Goal: Task Accomplishment & Management: Complete application form

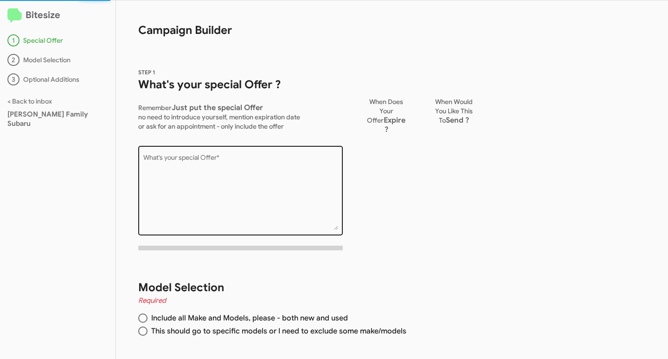
click at [257, 185] on textarea "What's your special Offer *" at bounding box center [240, 192] width 195 height 75
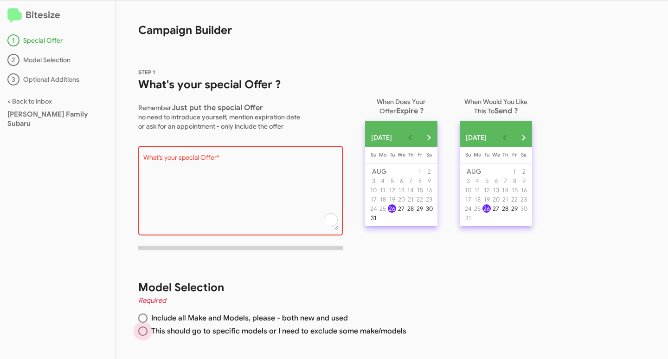
click at [157, 333] on span "This should go to specific models or I need to exclude some make/models" at bounding box center [277, 330] width 259 height 9
click at [148, 333] on input "This should go to specific models or I need to exclude some make/models" at bounding box center [142, 330] width 9 height 9
radio input "true"
click at [195, 186] on textarea "What's your special Offer *" at bounding box center [240, 192] width 195 height 75
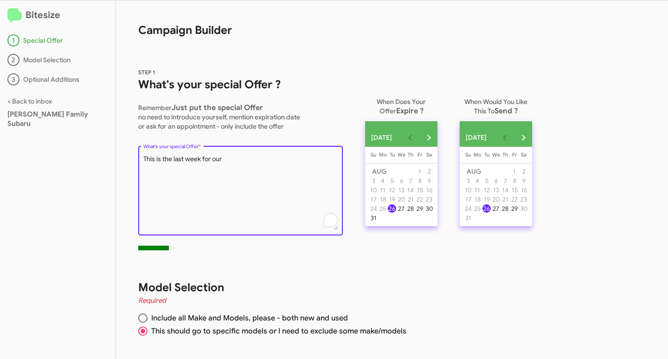
click at [237, 164] on textarea "What's your special Offer *" at bounding box center [240, 192] width 195 height 75
paste textarea "[US_VEHICLE_IDENTIFICATION_NUMBER]"
drag, startPoint x: 280, startPoint y: 161, endPoint x: 113, endPoint y: 151, distance: 167.8
click at [113, 151] on div "Bitesize 1 Special Offer 2 Model Selection 3 Optional Additions < Back to inbox…" at bounding box center [334, 179] width 668 height 358
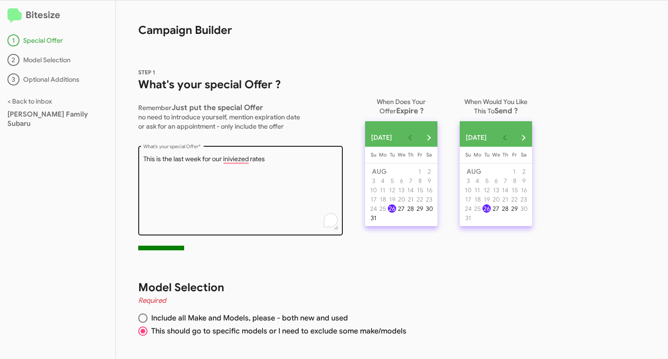
click at [265, 153] on div "What's your special Offer *" at bounding box center [240, 189] width 195 height 91
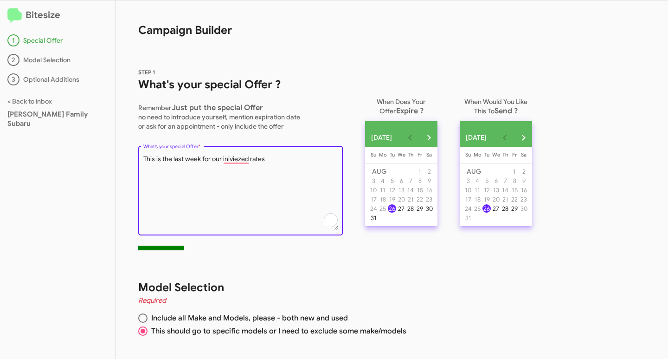
click at [269, 157] on textarea "What's your special Offer *" at bounding box center [240, 192] width 195 height 75
drag, startPoint x: 269, startPoint y: 158, endPoint x: 226, endPoint y: 156, distance: 42.7
click at [226, 156] on textarea "What's your special Offer *" at bounding box center [240, 192] width 195 height 75
paste textarea "incentivized rates as low as of 1.9% on New Crosstreks and 0.9% on New Outback'…"
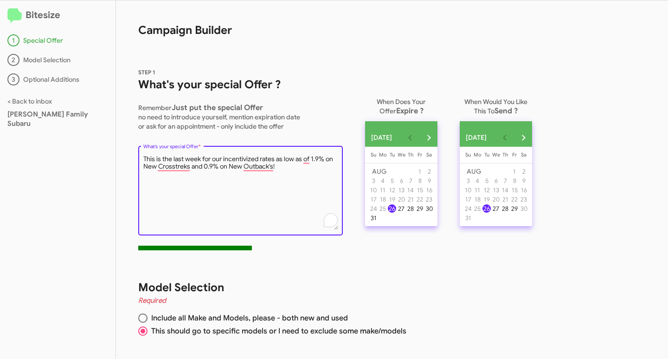
click at [287, 169] on textarea "What's your special Offer *" at bounding box center [240, 192] width 195 height 75
click at [143, 158] on textarea "What's your special Offer *" at bounding box center [240, 192] width 195 height 75
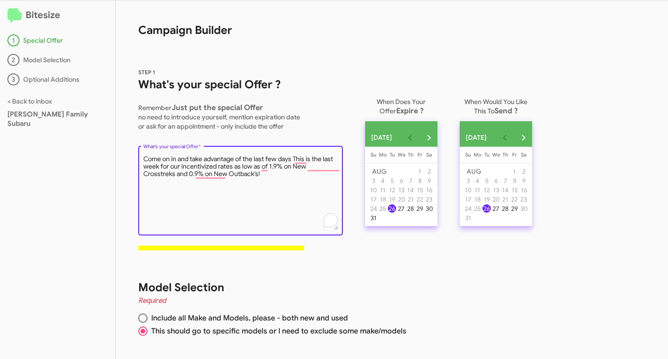
click at [158, 168] on textarea "What's your special Offer *" at bounding box center [240, 192] width 195 height 75
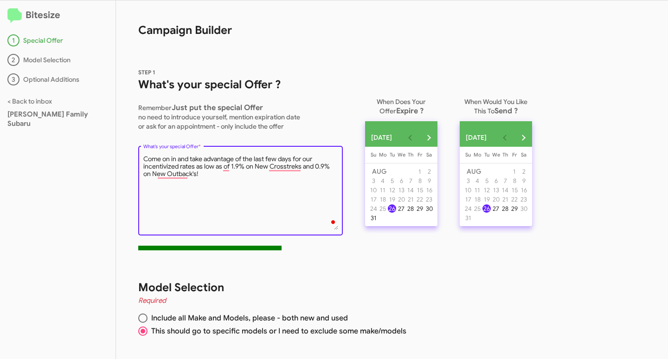
click at [302, 161] on textarea "What's your special Offer *" at bounding box center [240, 192] width 195 height 75
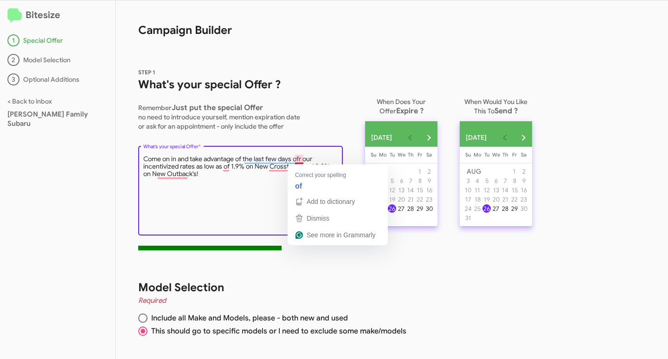
click at [305, 162] on textarea "What's your special Offer *" at bounding box center [240, 192] width 195 height 75
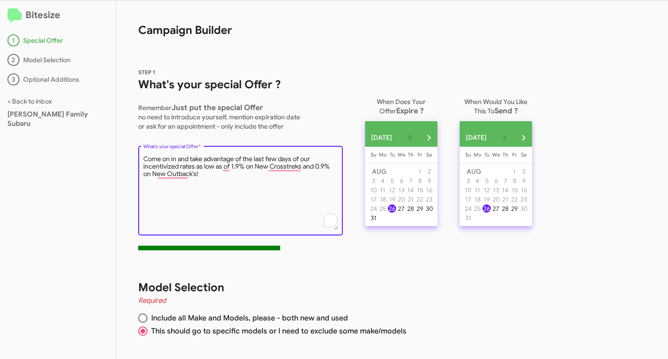
click at [213, 174] on textarea "What's your special Offer *" at bounding box center [240, 192] width 195 height 75
click at [200, 172] on textarea "What's your special Offer *" at bounding box center [240, 192] width 195 height 75
click at [204, 177] on textarea "What's your special Offer *" at bounding box center [240, 192] width 195 height 75
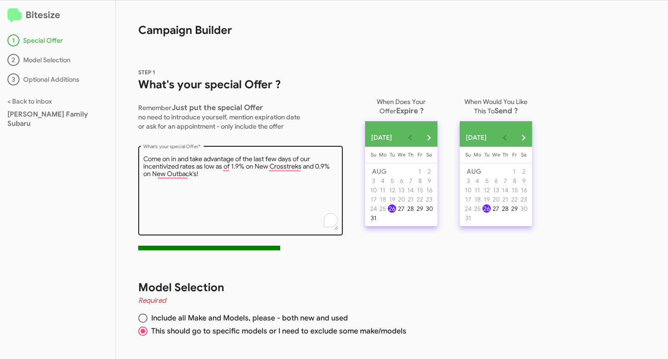
click at [142, 156] on div "What's your special Offer *" at bounding box center [240, 189] width 205 height 91
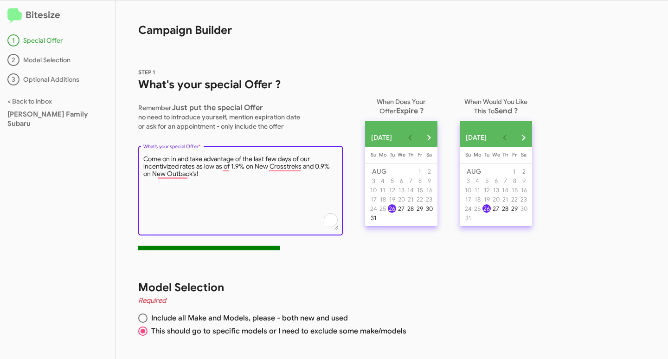
click at [144, 158] on textarea "What's your special Offer *" at bounding box center [240, 192] width 195 height 75
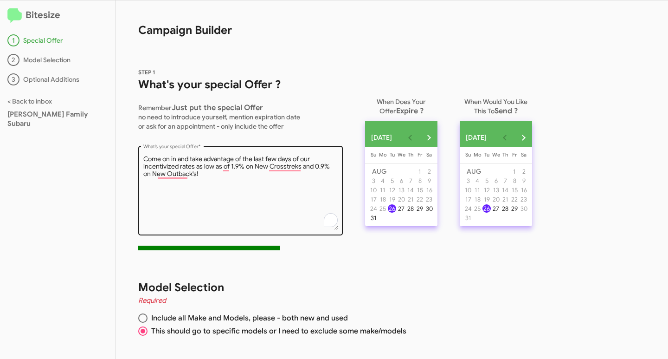
click at [198, 178] on textarea "What's your special Offer *" at bounding box center [240, 192] width 195 height 75
drag, startPoint x: 142, startPoint y: 159, endPoint x: 149, endPoint y: 158, distance: 6.6
click at [149, 158] on div "What's your special Offer *" at bounding box center [240, 189] width 205 height 91
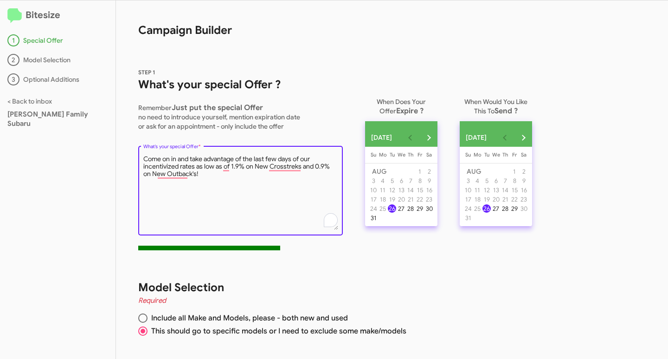
click at [145, 160] on textarea "What's your special Offer *" at bounding box center [240, 192] width 195 height 75
click at [195, 177] on textarea "What's your special Offer *" at bounding box center [240, 192] width 195 height 75
click at [200, 175] on textarea "What's your special Offer *" at bounding box center [240, 192] width 195 height 75
click at [142, 157] on div "What's your special Offer *" at bounding box center [240, 189] width 205 height 91
click at [144, 160] on textarea "What's your special Offer *" at bounding box center [240, 192] width 195 height 75
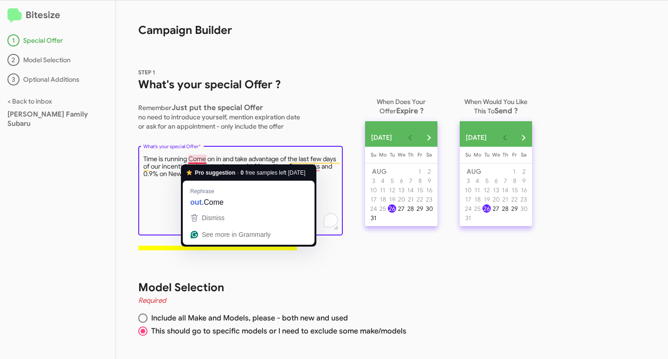
drag, startPoint x: 187, startPoint y: 157, endPoint x: 198, endPoint y: 161, distance: 10.7
click at [198, 161] on textarea "What's your special Offer *" at bounding box center [240, 192] width 195 height 75
click at [200, 161] on textarea "What's your special Offer *" at bounding box center [240, 192] width 195 height 75
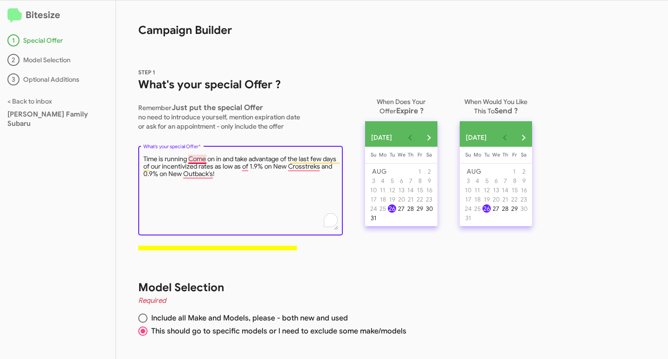
drag, startPoint x: 150, startPoint y: 169, endPoint x: 194, endPoint y: 157, distance: 45.6
click at [194, 157] on textarea "What's your special Offer *" at bounding box center [240, 192] width 195 height 75
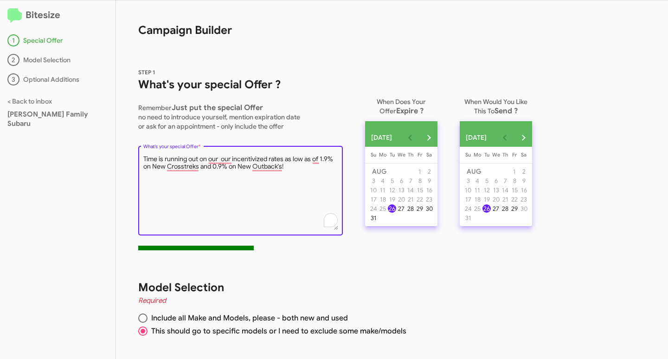
click at [334, 161] on textarea "What's your special Offer *" at bounding box center [240, 192] width 195 height 75
click at [313, 162] on textarea "What's your special Offer *" at bounding box center [240, 192] width 195 height 75
click at [231, 159] on textarea "What's your special Offer *" at bounding box center [240, 192] width 195 height 75
drag, startPoint x: 227, startPoint y: 175, endPoint x: 147, endPoint y: 159, distance: 82.4
click at [147, 159] on textarea "What's your special Offer *" at bounding box center [240, 192] width 195 height 75
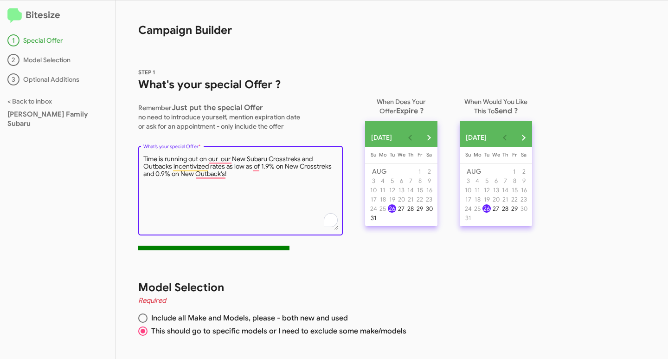
type textarea "T"
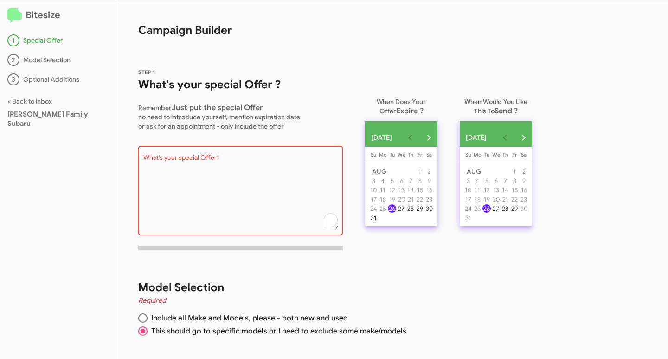
click at [253, 157] on textarea "What's your special Offer *" at bounding box center [240, 192] width 195 height 75
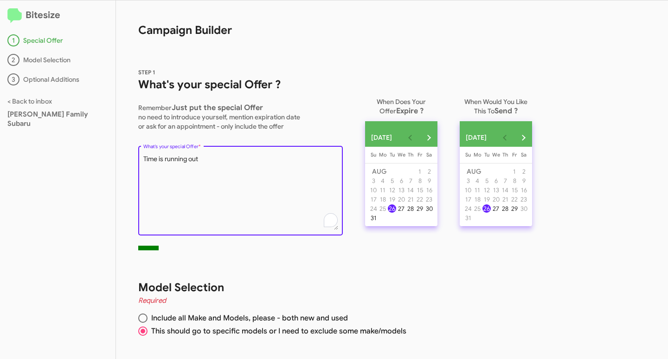
drag, startPoint x: 209, startPoint y: 161, endPoint x: 113, endPoint y: 151, distance: 96.6
click at [117, 151] on div "STEP 1 What's your special Offer ? Remember Just put the special Offer no need …" at bounding box center [332, 151] width 432 height 213
paste textarea "his is a final reminder that your chance to get [*Offer Details*] on [*Product/…"
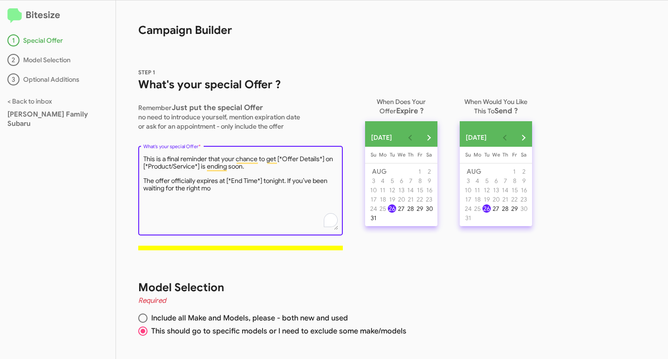
drag, startPoint x: 277, startPoint y: 157, endPoint x: 325, endPoint y: 161, distance: 48.4
click at [325, 161] on textarea "What's your special Offer *" at bounding box center [240, 192] width 195 height 75
click at [216, 187] on textarea "What's your special Offer *" at bounding box center [240, 192] width 195 height 75
click at [143, 181] on textarea "What's your special Offer *" at bounding box center [240, 192] width 195 height 75
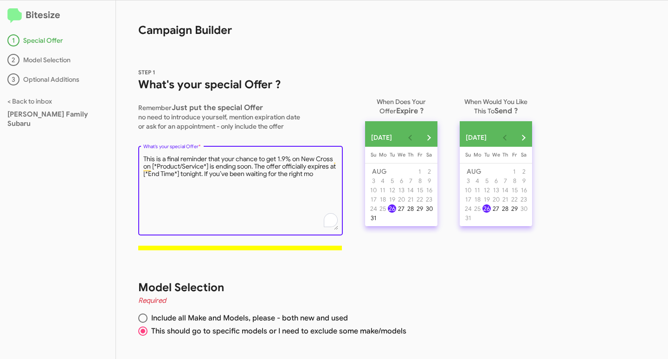
click at [319, 173] on textarea "What's your special Offer *" at bounding box center [240, 192] width 195 height 75
click at [209, 166] on textarea "What's your special Offer *" at bounding box center [240, 192] width 195 height 75
click at [208, 174] on textarea "What's your special Offer *" at bounding box center [240, 192] width 195 height 75
click at [210, 175] on textarea "What's your special Offer *" at bounding box center [240, 192] width 195 height 75
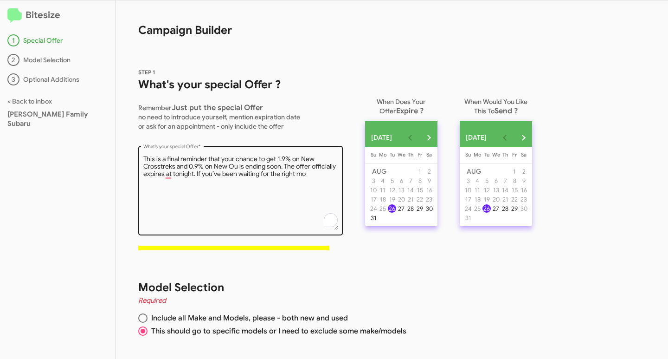
click at [171, 175] on textarea "What's your special Offer *" at bounding box center [240, 192] width 195 height 75
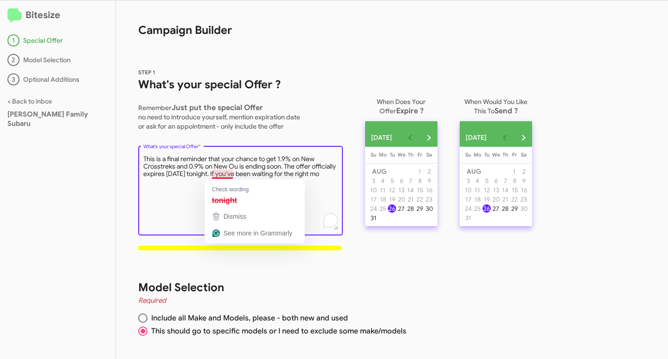
click at [235, 174] on textarea "What's your special Offer *" at bounding box center [240, 192] width 195 height 75
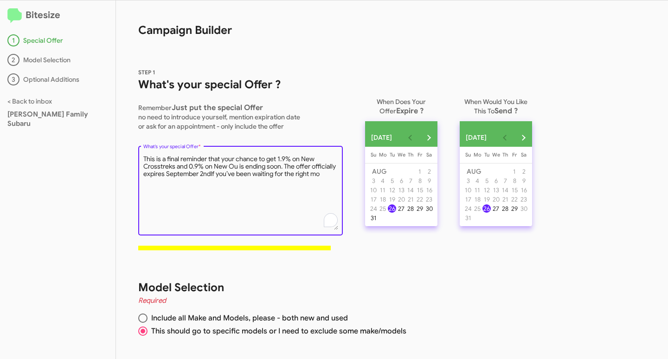
click at [236, 168] on textarea "What's your special Offer *" at bounding box center [240, 192] width 195 height 75
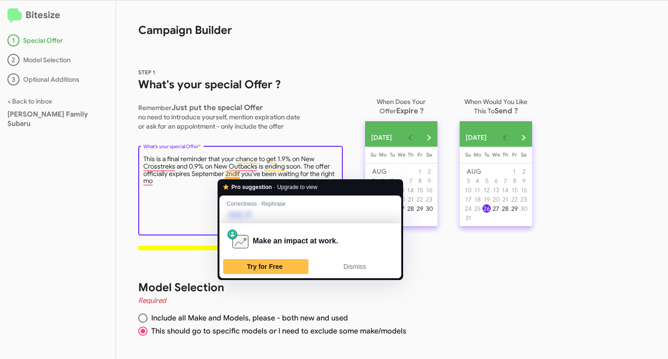
click at [237, 177] on textarea "What's your special Offer *" at bounding box center [240, 192] width 195 height 75
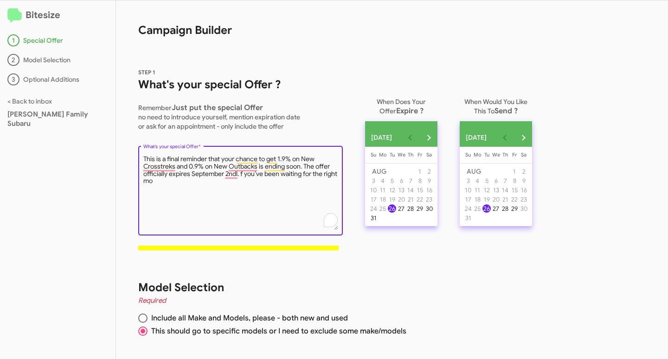
click at [168, 186] on textarea "What's your special Offer *" at bounding box center [240, 192] width 195 height 75
click at [240, 176] on textarea "What's your special Offer *" at bounding box center [240, 192] width 195 height 75
click at [189, 185] on textarea "What's your special Offer *" at bounding box center [240, 192] width 195 height 75
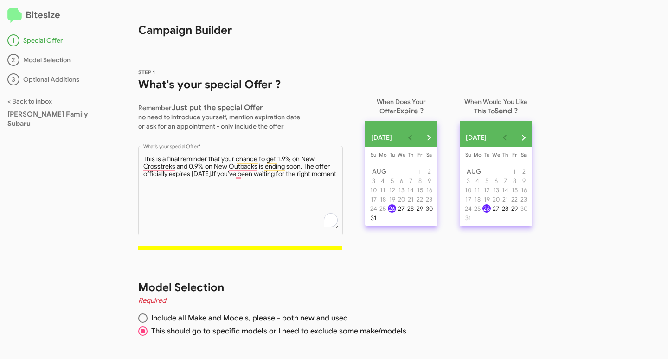
click at [236, 250] on span "STEP 1 What's your special Offer ? Remember Just put the special Offer no need …" at bounding box center [240, 162] width 205 height 190
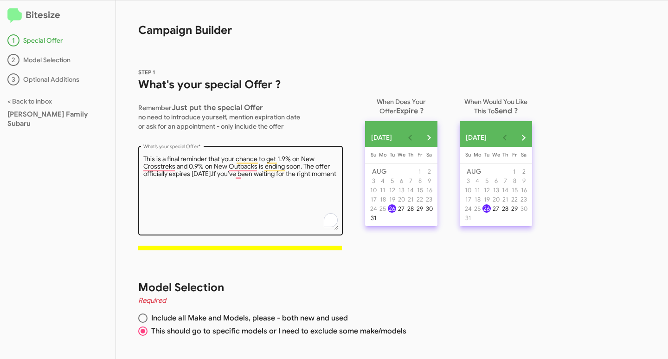
click at [215, 210] on textarea "What's your special Offer *" at bounding box center [240, 192] width 195 height 75
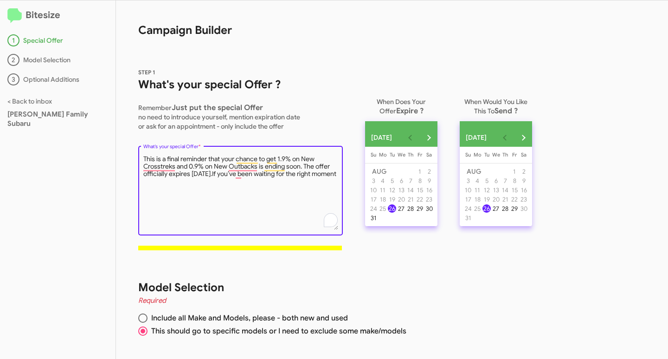
scroll to position [23, 0]
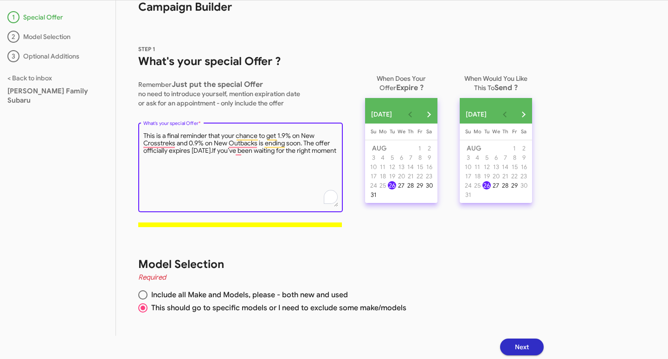
drag, startPoint x: 234, startPoint y: 151, endPoint x: 304, endPoint y: 144, distance: 69.9
click at [304, 144] on textarea "What's your special Offer *" at bounding box center [240, 168] width 195 height 75
click at [265, 153] on textarea "What's your special Offer *" at bounding box center [240, 168] width 195 height 75
click at [287, 151] on textarea "What's your special Offer *" at bounding box center [240, 168] width 195 height 75
click at [282, 150] on textarea "What's your special Offer *" at bounding box center [240, 168] width 195 height 75
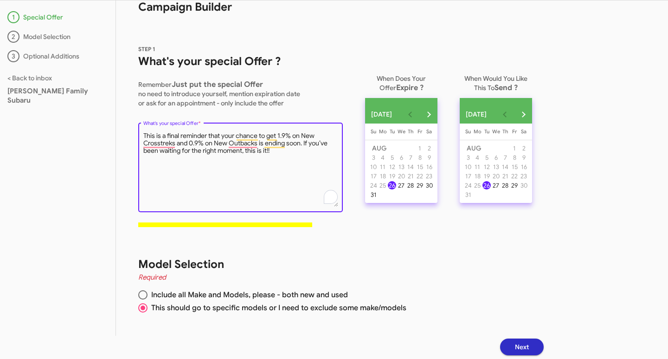
click at [321, 136] on textarea "What's your special Offer *" at bounding box center [240, 168] width 195 height 75
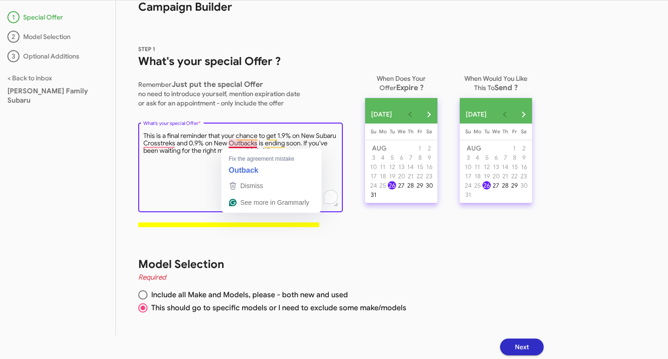
click at [229, 143] on textarea "What's your special Offer *" at bounding box center [240, 168] width 195 height 75
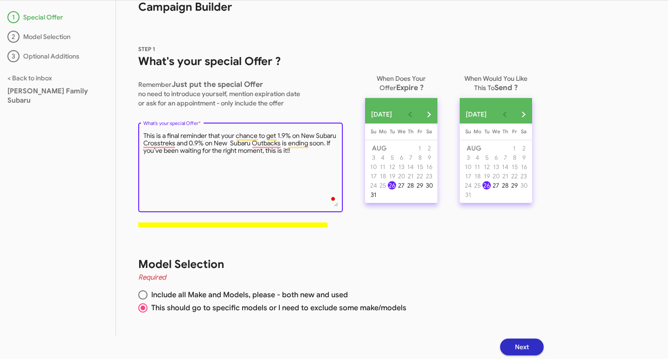
click at [303, 149] on textarea "What's your special Offer *" at bounding box center [240, 168] width 195 height 75
click at [303, 155] on textarea "What's your special Offer *" at bounding box center [240, 168] width 195 height 75
type textarea "This is a final reminder that your chance to get 1.9% on New Subaru Crosstreks …"
click at [529, 349] on span "Next" at bounding box center [522, 346] width 14 height 17
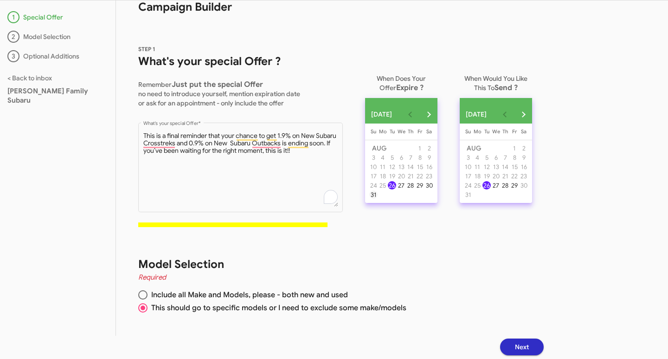
click at [376, 199] on div "31" at bounding box center [373, 194] width 8 height 8
click at [528, 344] on span "Next" at bounding box center [522, 346] width 14 height 17
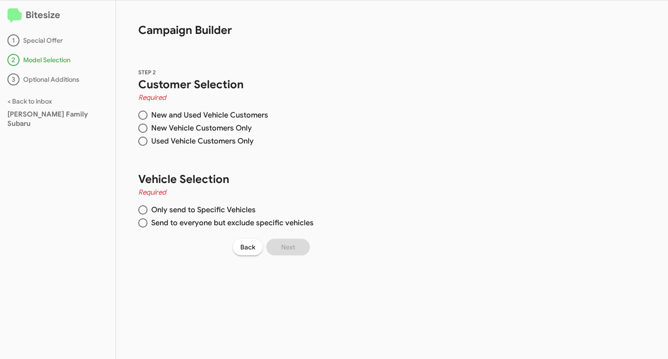
scroll to position [0, 0]
click at [187, 129] on span "New Vehicle Customers Only" at bounding box center [200, 127] width 104 height 9
click at [148, 129] on input "New Vehicle Customers Only" at bounding box center [142, 127] width 9 height 9
radio input "true"
click at [192, 117] on span "New and Used Vehicle Customers" at bounding box center [208, 114] width 121 height 9
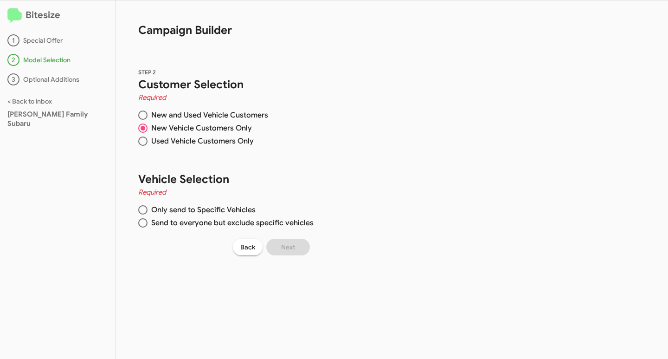
click at [148, 117] on input "New and Used Vehicle Customers" at bounding box center [142, 114] width 9 height 9
radio input "true"
click at [175, 226] on span "Send to everyone but exclude specific vehicles" at bounding box center [231, 222] width 166 height 9
click at [148, 226] on input "Send to everyone but exclude specific vehicles" at bounding box center [142, 222] width 9 height 9
radio input "true"
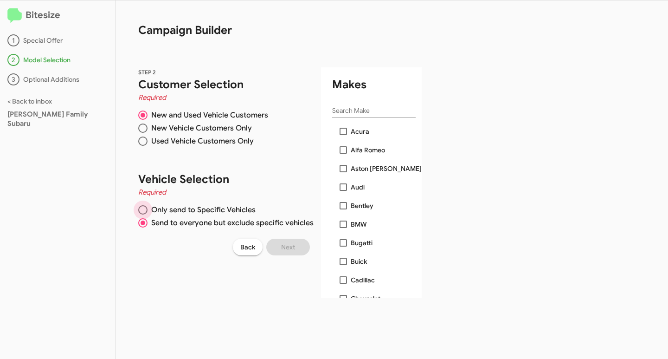
click at [180, 211] on span "Only send to Specific Vehicles" at bounding box center [202, 209] width 108 height 9
click at [148, 211] on input "Only send to Specific Vehicles" at bounding box center [142, 209] width 9 height 9
radio input "true"
click at [170, 224] on span "Send to everyone but exclude specific vehicles" at bounding box center [231, 222] width 166 height 9
click at [148, 224] on input "Send to everyone but exclude specific vehicles" at bounding box center [142, 222] width 9 height 9
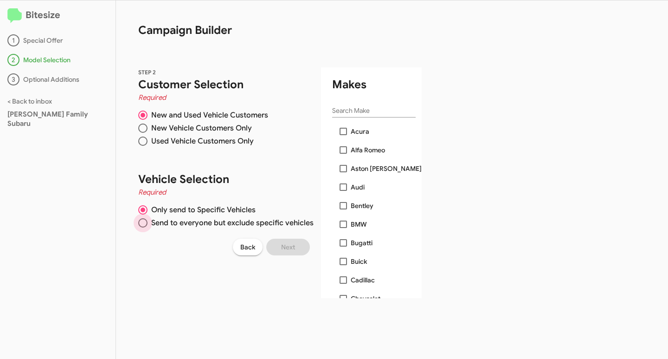
radio input "true"
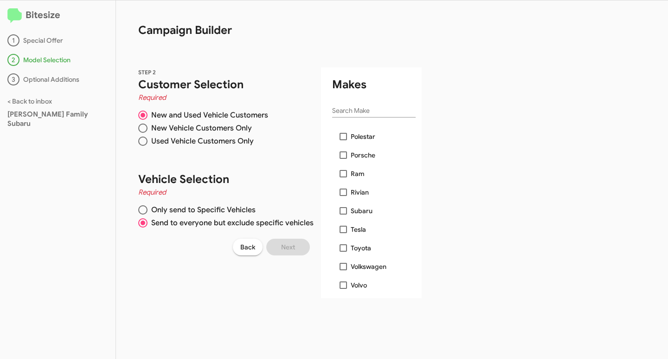
click at [168, 207] on span "Only send to Specific Vehicles" at bounding box center [202, 209] width 108 height 9
click at [148, 207] on input "Only send to Specific Vehicles" at bounding box center [142, 209] width 9 height 9
radio input "true"
click at [340, 206] on label "Subaru" at bounding box center [356, 210] width 33 height 11
click at [343, 214] on input "Subaru" at bounding box center [343, 214] width 0 height 0
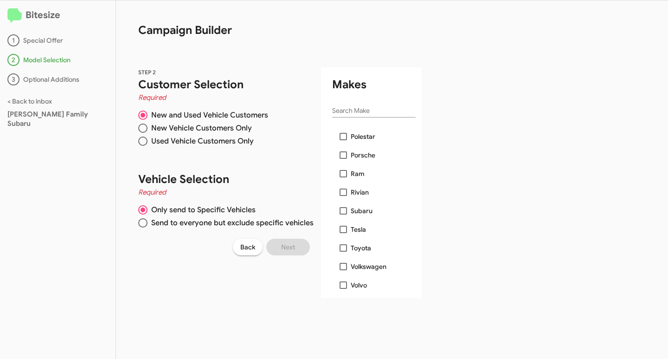
checkbox input "true"
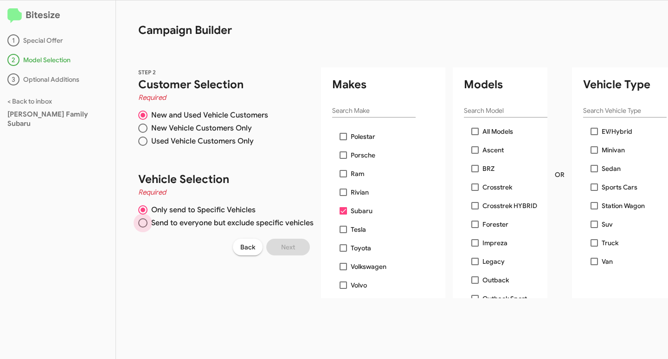
click at [151, 226] on span "Send to everyone but exclude specific vehicles" at bounding box center [231, 222] width 166 height 9
click at [148, 226] on input "Send to everyone but exclude specific vehicles" at bounding box center [142, 222] width 9 height 9
radio input "true"
click at [340, 214] on span at bounding box center [343, 210] width 7 height 7
click at [343, 214] on input "Subaru" at bounding box center [343, 214] width 0 height 0
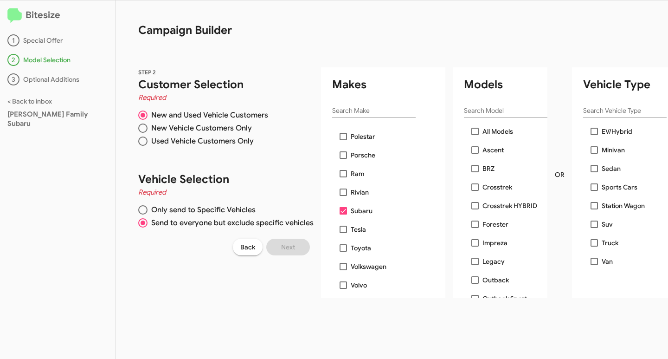
checkbox input "false"
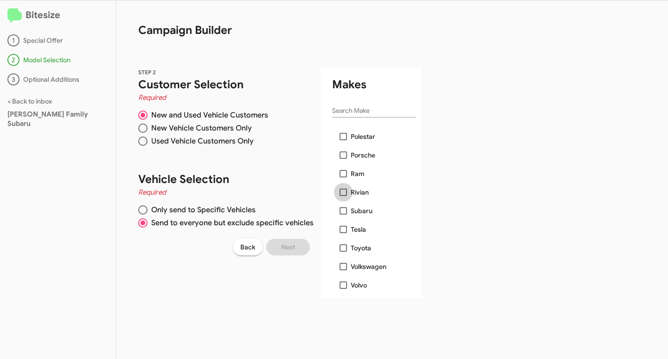
click at [340, 193] on span at bounding box center [343, 191] width 7 height 7
click at [343, 196] on input "Rivian" at bounding box center [343, 196] width 0 height 0
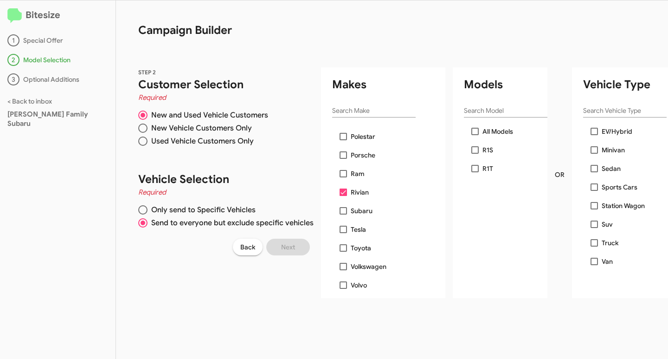
click at [342, 191] on span at bounding box center [343, 191] width 7 height 7
click at [343, 196] on input "Rivian" at bounding box center [343, 196] width 0 height 0
checkbox input "false"
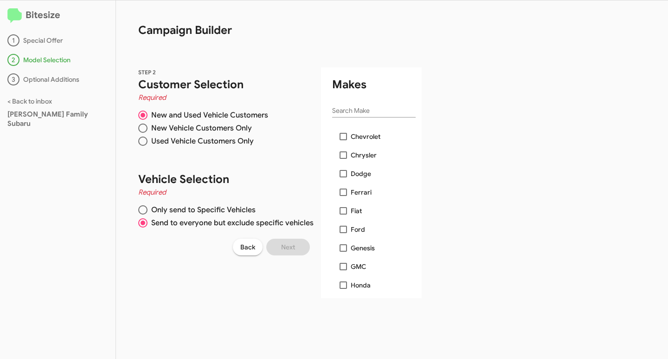
scroll to position [0, 0]
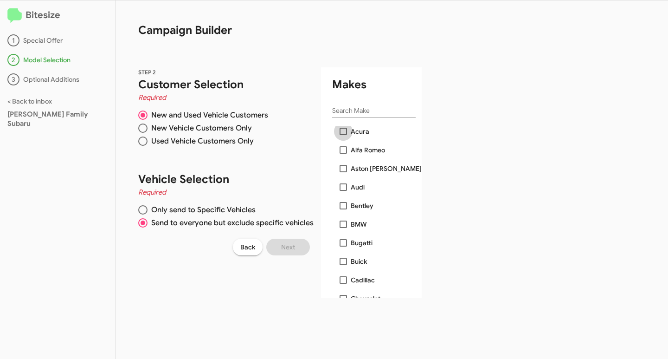
click at [340, 133] on span at bounding box center [343, 131] width 7 height 7
click at [343, 135] on input "Acura" at bounding box center [343, 135] width 0 height 0
checkbox input "true"
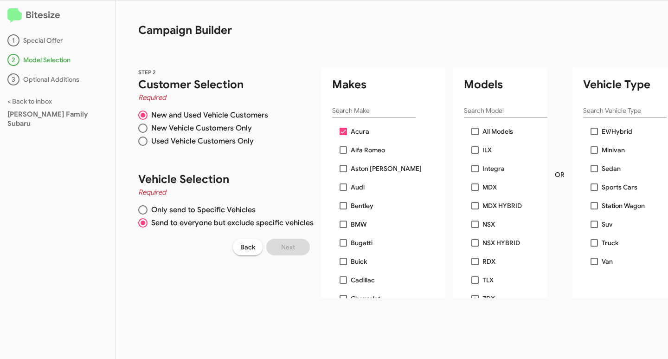
click at [472, 128] on span at bounding box center [474, 131] width 7 height 7
click at [475, 135] on input "All Models" at bounding box center [475, 135] width 0 height 0
checkbox input "true"
click at [341, 130] on span at bounding box center [343, 131] width 7 height 7
click at [343, 135] on input "Acura" at bounding box center [343, 135] width 0 height 0
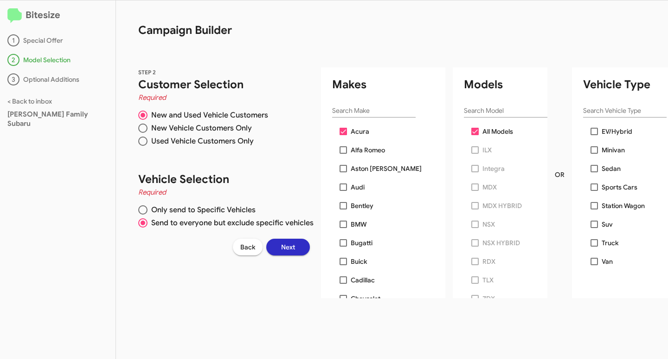
checkbox input "false"
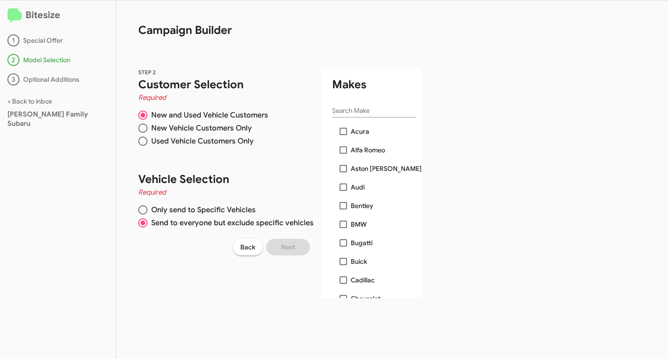
click at [340, 243] on span at bounding box center [343, 242] width 7 height 7
click at [343, 246] on input "Bugatti" at bounding box center [343, 246] width 0 height 0
checkbox input "true"
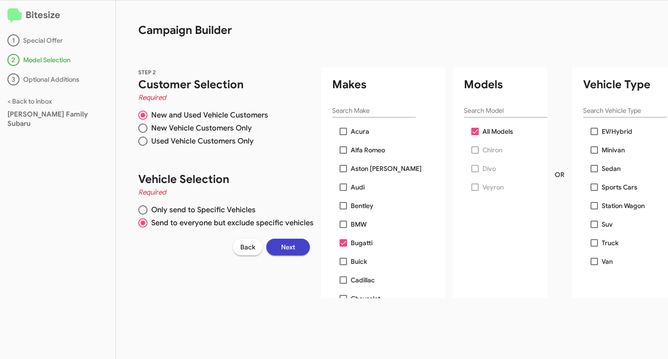
click at [297, 248] on button "Next" at bounding box center [288, 247] width 44 height 17
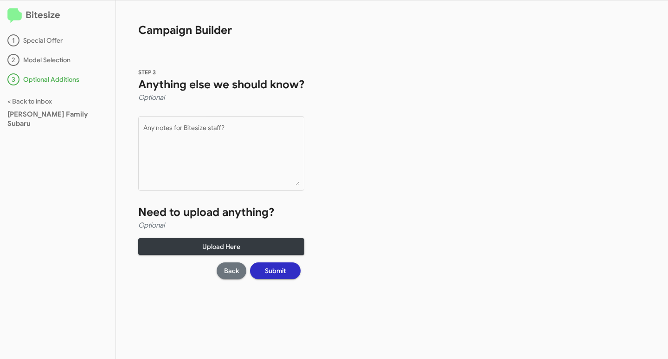
click at [239, 272] on span "Back" at bounding box center [231, 270] width 15 height 17
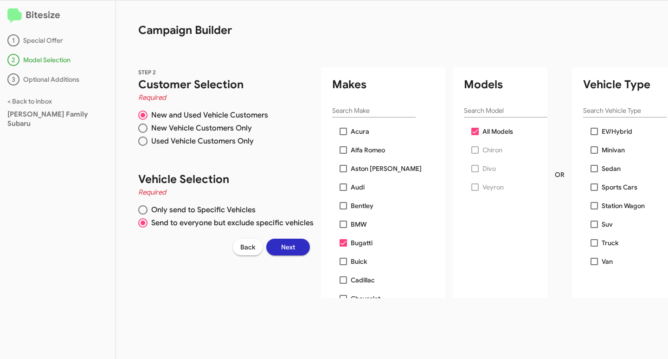
click at [286, 251] on span "Next" at bounding box center [288, 247] width 14 height 17
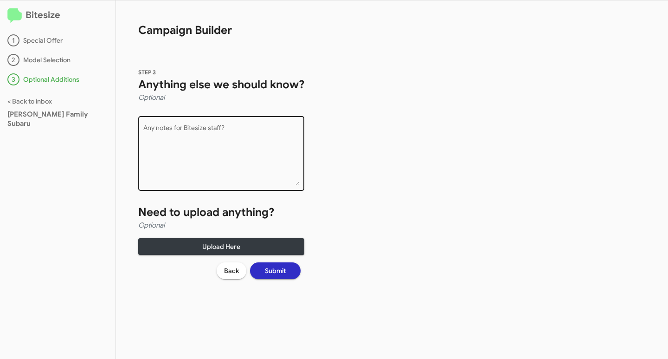
click at [198, 136] on textarea "Any notes for Bitesize staff?" at bounding box center [221, 155] width 156 height 60
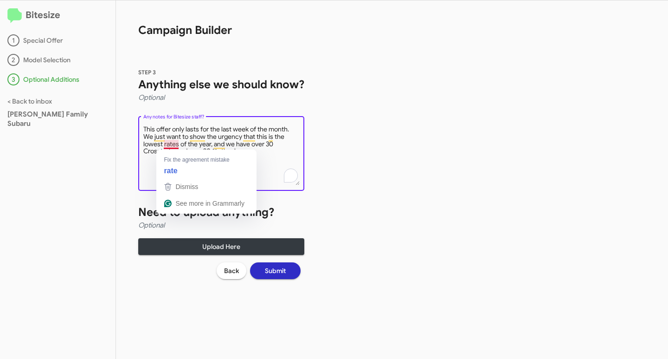
click at [263, 150] on textarea "Any notes for Bitesize staff?" at bounding box center [221, 155] width 156 height 60
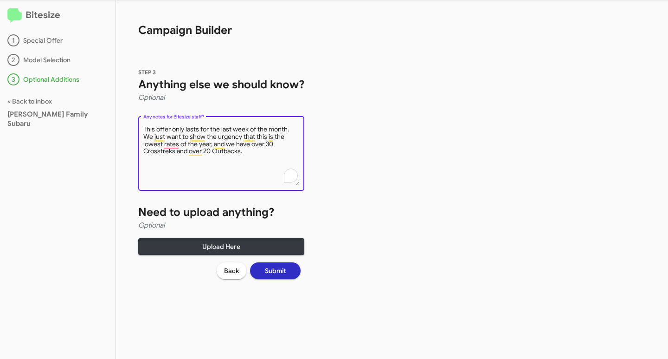
type textarea "This offer only lasts for the last week of the month. We just want to show the …"
click at [277, 268] on span "Submit" at bounding box center [275, 270] width 21 height 17
